Goal: Information Seeking & Learning: Check status

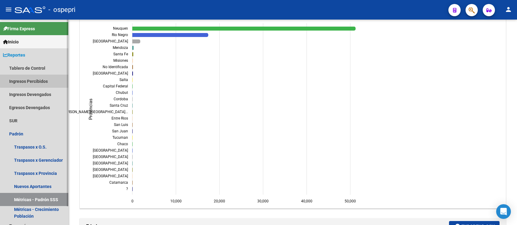
click at [37, 79] on link "Ingresos Percibidos" at bounding box center [34, 81] width 68 height 13
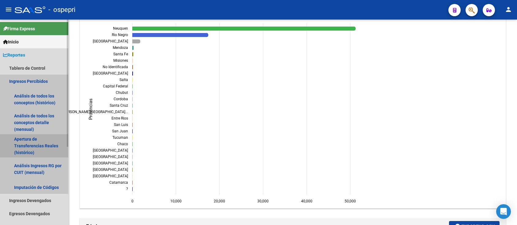
click at [30, 140] on link "Apertura de Transferencias Reales (histórico)" at bounding box center [34, 145] width 68 height 23
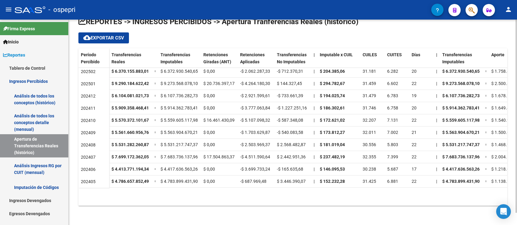
scroll to position [152, 0]
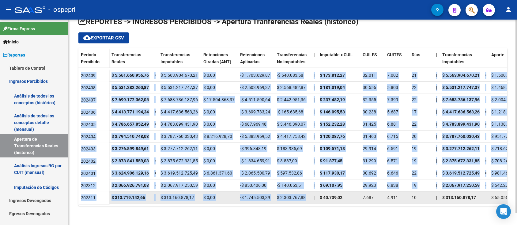
drag, startPoint x: 304, startPoint y: 199, endPoint x: 313, endPoint y: 186, distance: 16.5
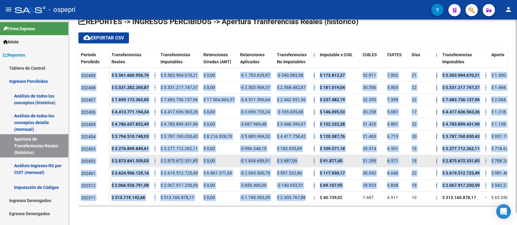
click at [351, 160] on datatable-body-cell "$ 91.877,45" at bounding box center [338, 161] width 43 height 12
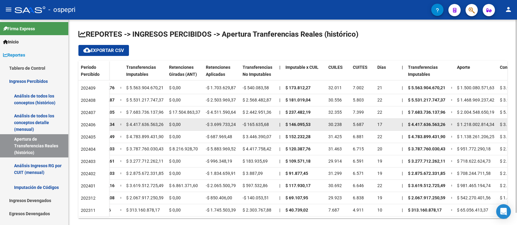
scroll to position [13, 0]
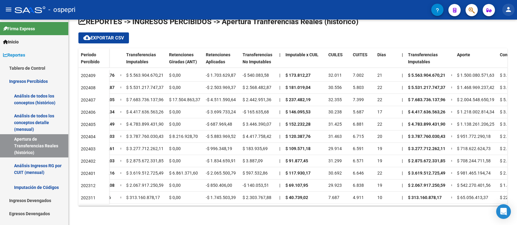
click at [512, 11] on button "person" at bounding box center [508, 10] width 12 height 12
click at [499, 25] on button "person Mi Perfil" at bounding box center [495, 25] width 37 height 15
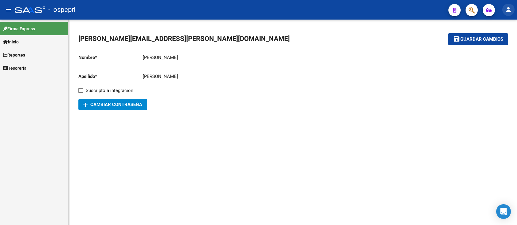
click at [509, 9] on mat-icon "person" at bounding box center [508, 9] width 7 height 7
click at [503, 39] on button "exit_to_app Salir" at bounding box center [495, 40] width 37 height 15
